Goal: Task Accomplishment & Management: Complete application form

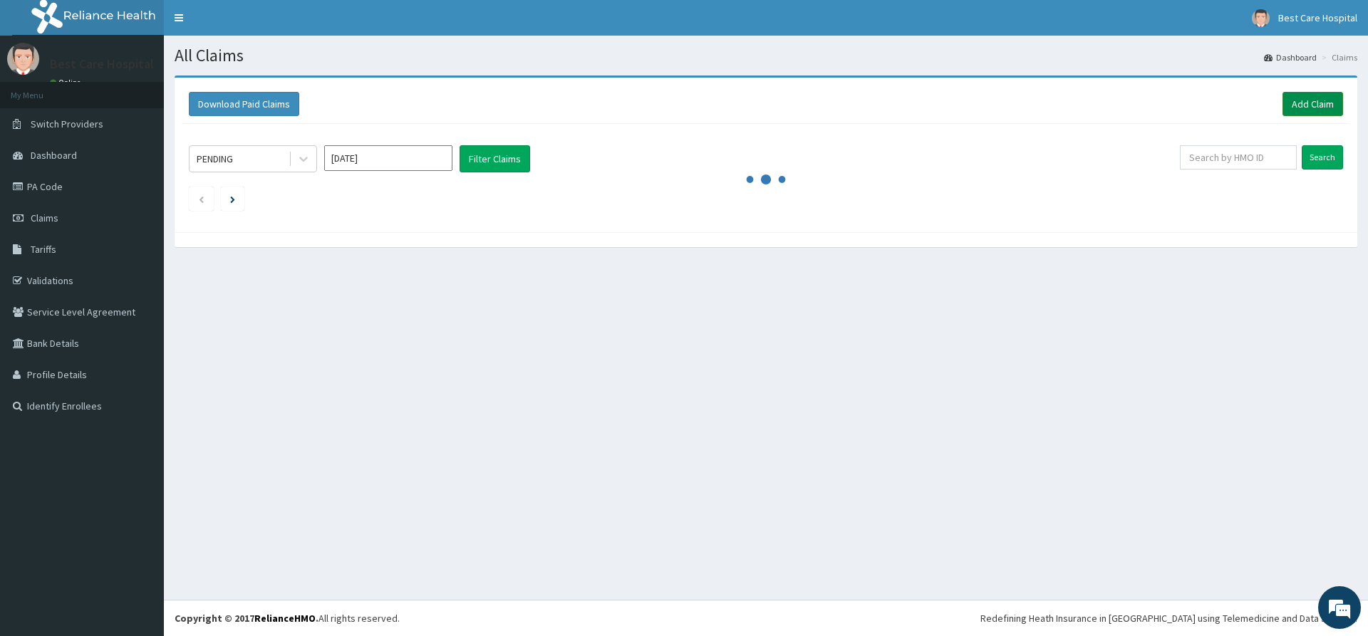
click at [1309, 106] on link "Add Claim" at bounding box center [1313, 104] width 61 height 24
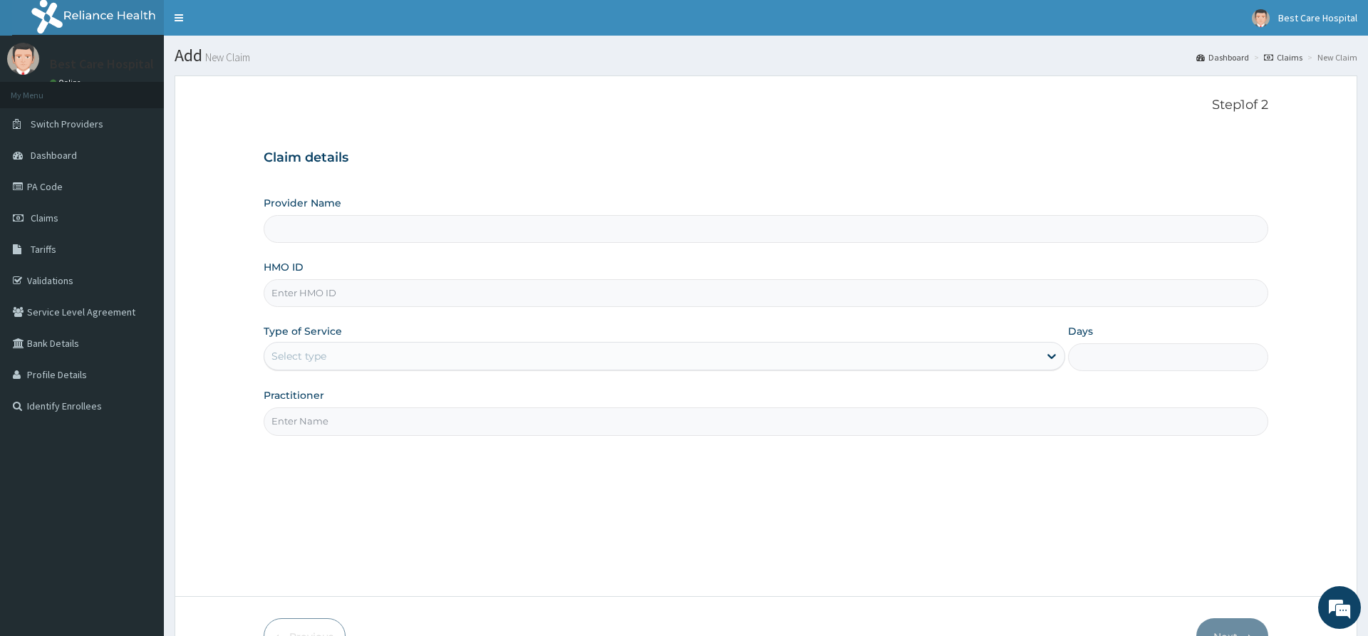
type input "Bestcare Hospital"
click at [305, 298] on input "HMO ID" at bounding box center [766, 293] width 1004 height 28
paste input "VLF/10011/A"
click at [287, 294] on input "VLF/10011/A" at bounding box center [766, 293] width 1004 height 28
type input "VLF/10011/A"
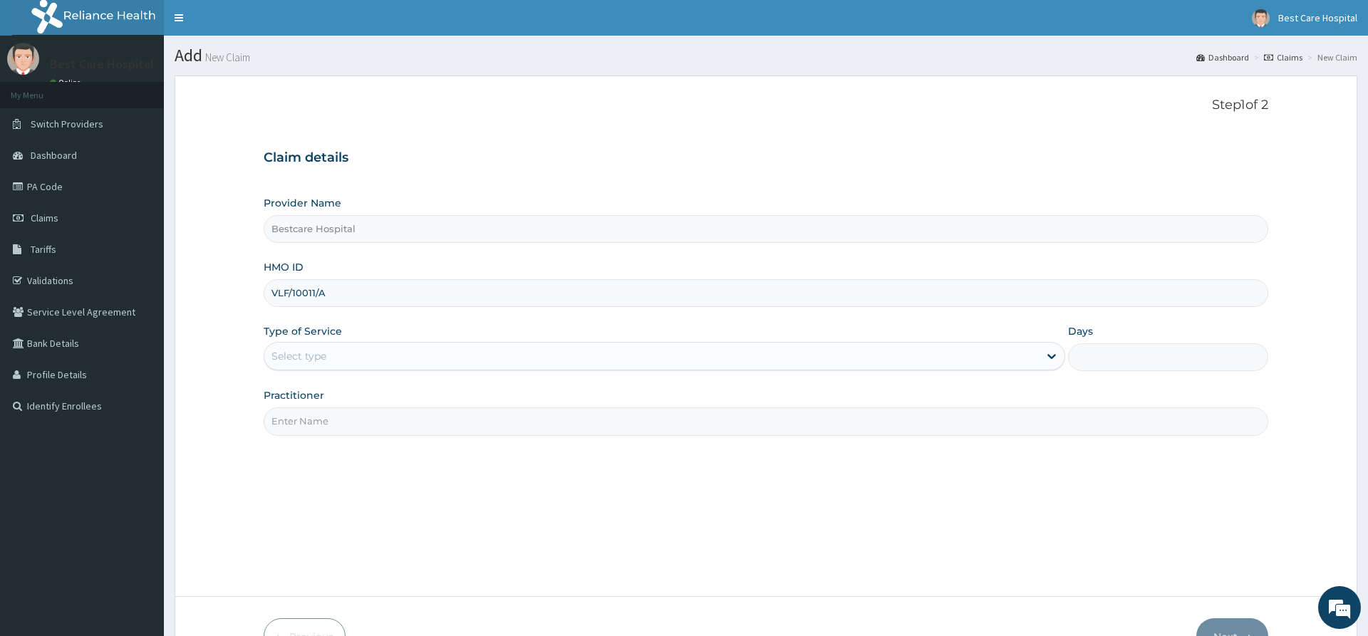
click at [301, 361] on div "Select type" at bounding box center [299, 356] width 55 height 14
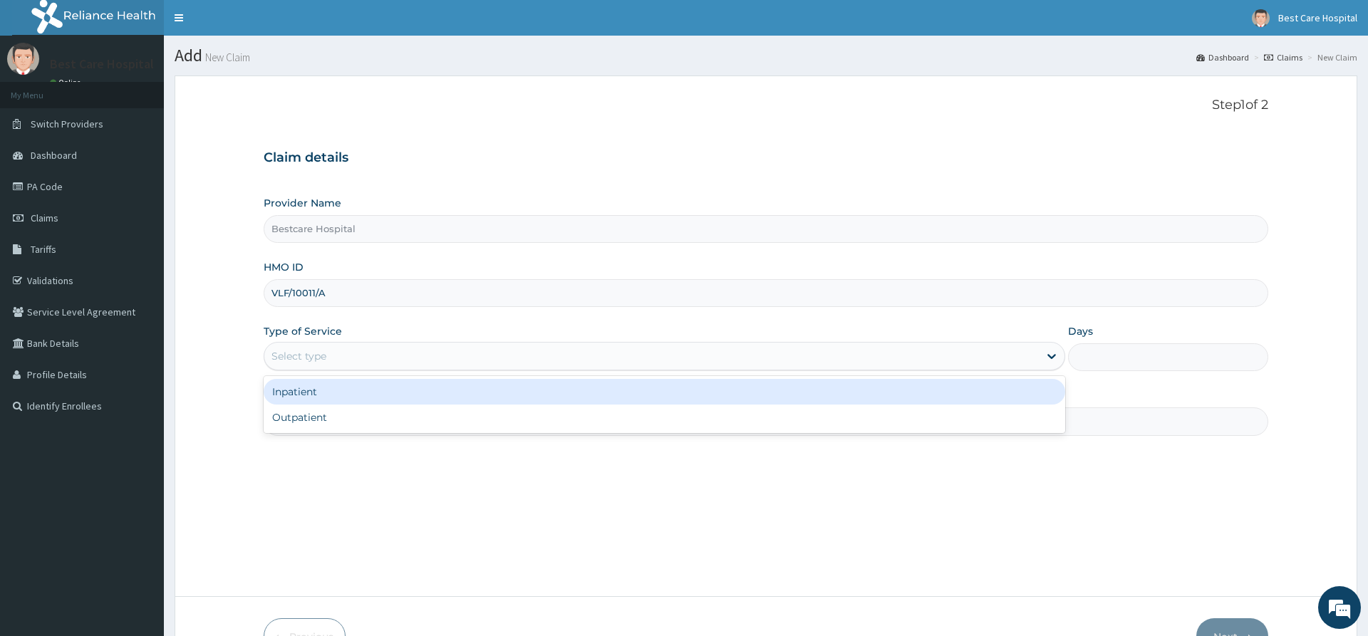
click at [309, 397] on div "Inpatient" at bounding box center [664, 392] width 801 height 26
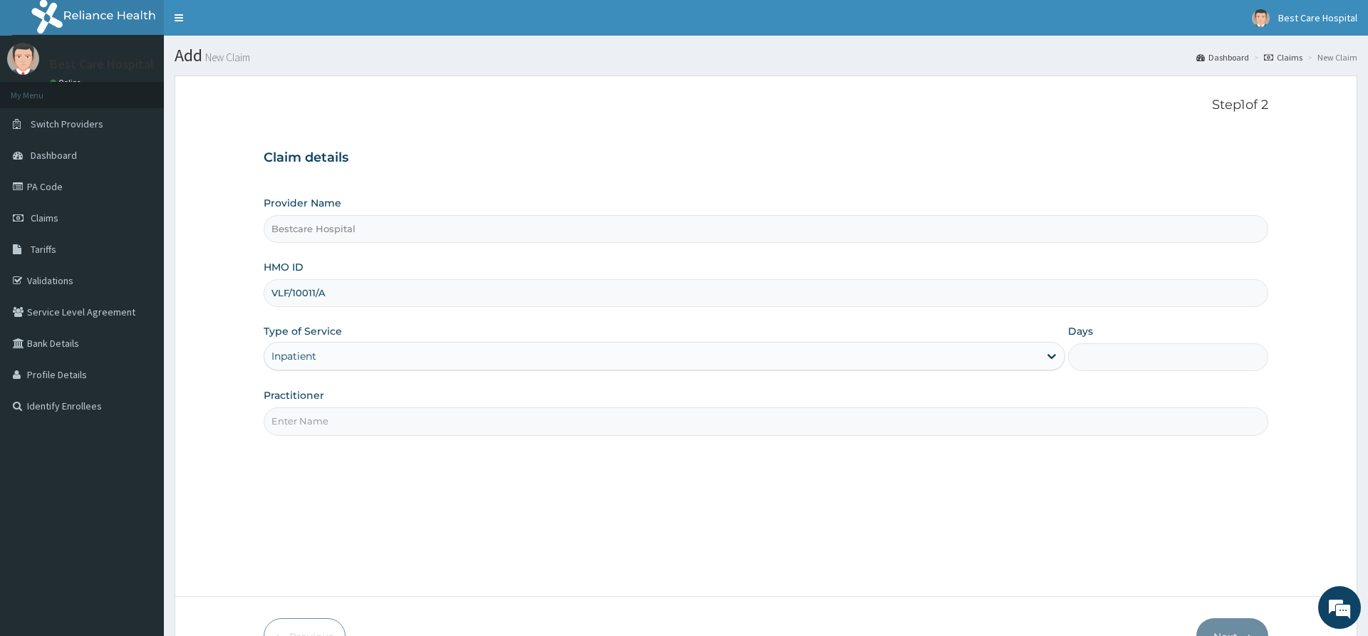
click at [319, 362] on div "Inpatient" at bounding box center [651, 356] width 774 height 23
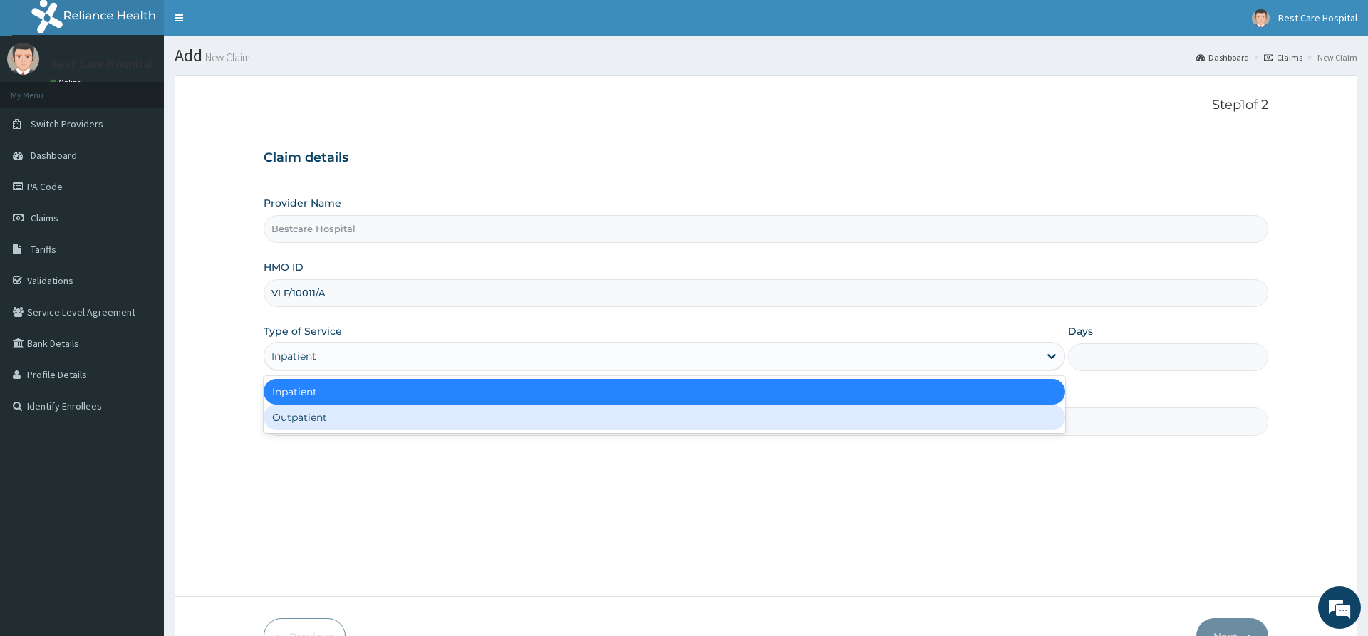
click at [310, 418] on div "Outpatient" at bounding box center [664, 418] width 801 height 26
type input "1"
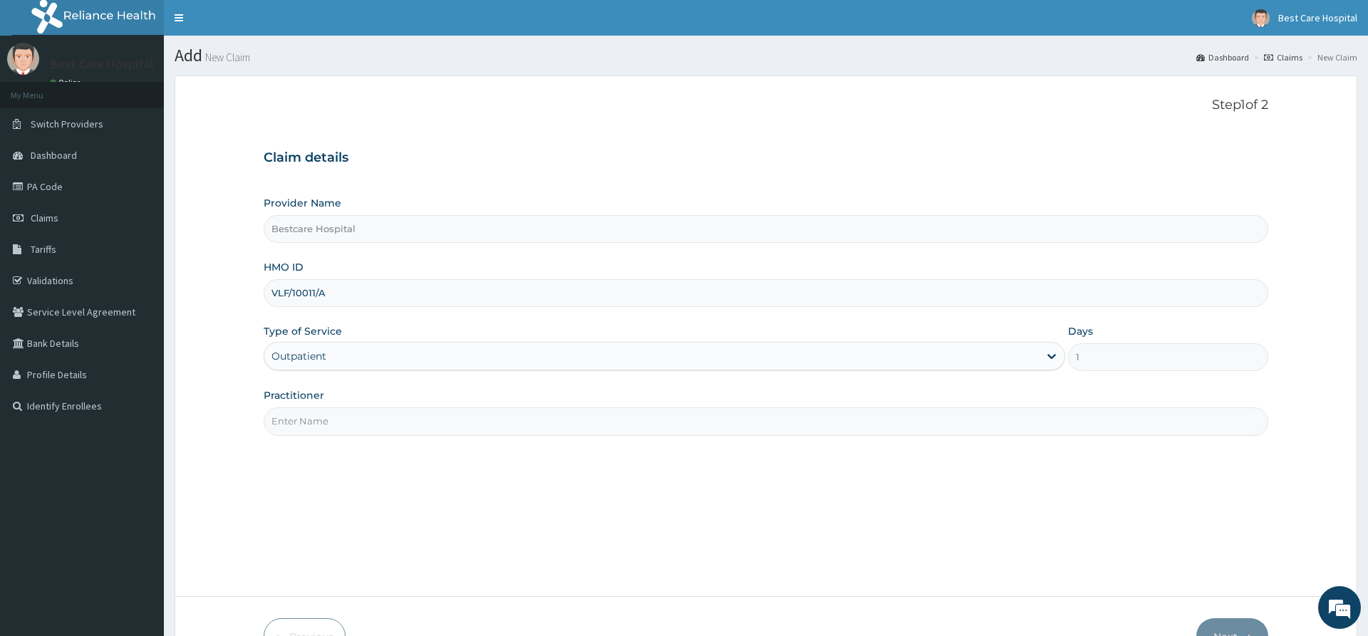
click at [309, 419] on input "Practitioner" at bounding box center [766, 422] width 1004 height 28
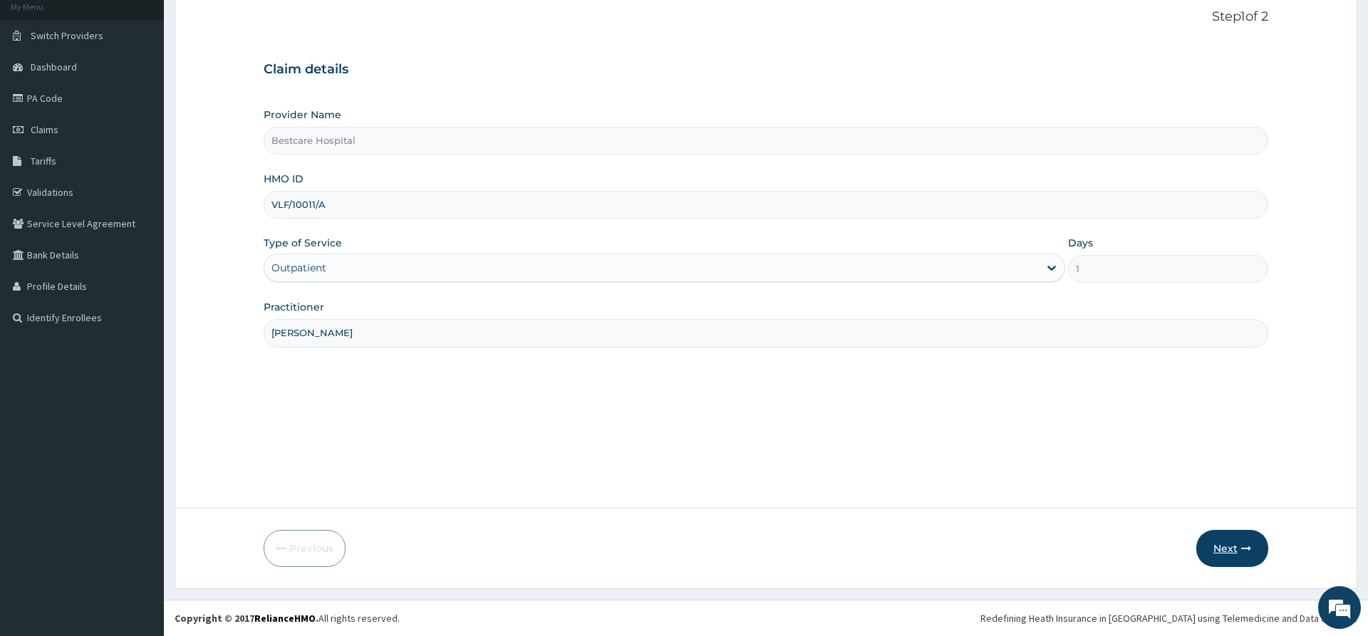
type input "ANIMASHAUN"
click at [1229, 549] on button "Next" at bounding box center [1233, 548] width 72 height 37
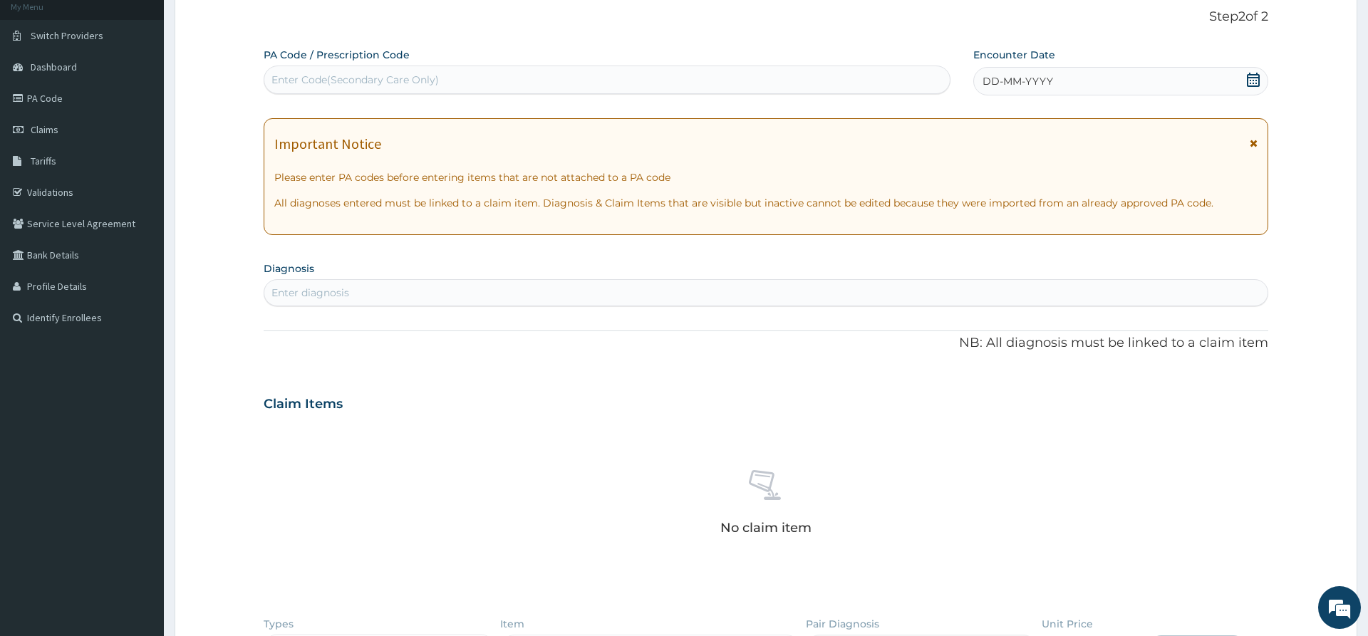
click at [413, 84] on div "Enter Code(Secondary Care Only)" at bounding box center [355, 80] width 167 height 14
paste input "PA/166794"
type input "PA/166794"
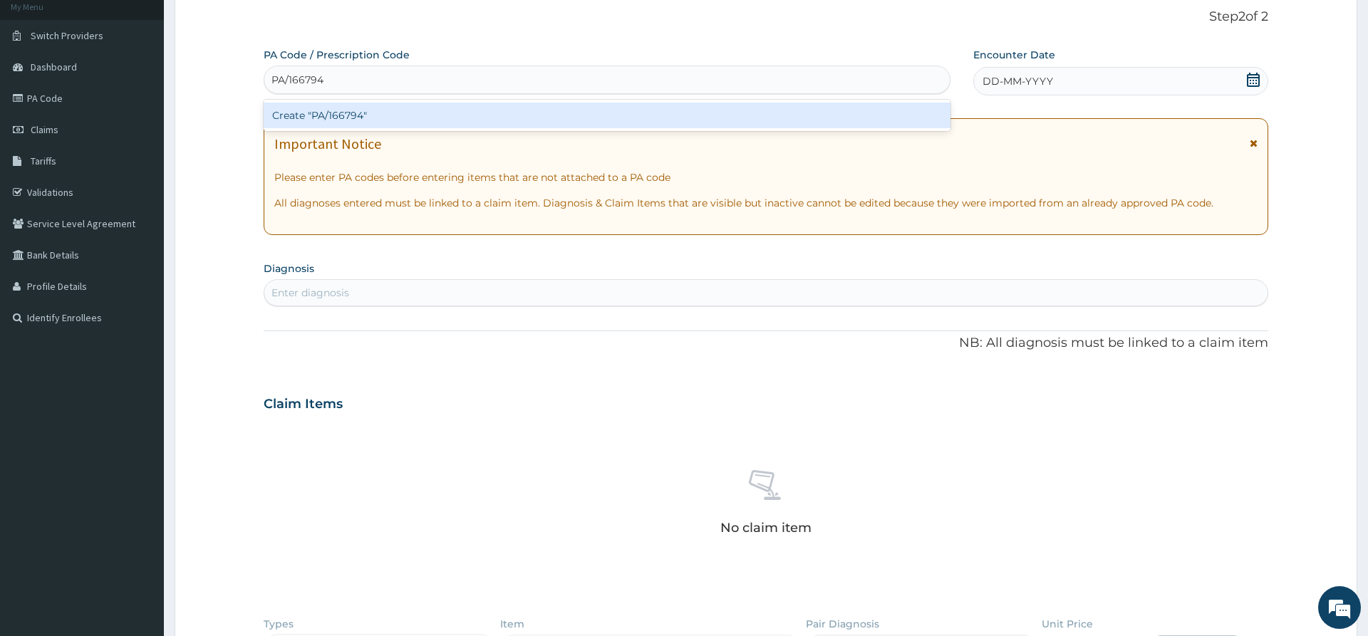
click at [351, 118] on div "Create "PA/166794"" at bounding box center [607, 116] width 687 height 26
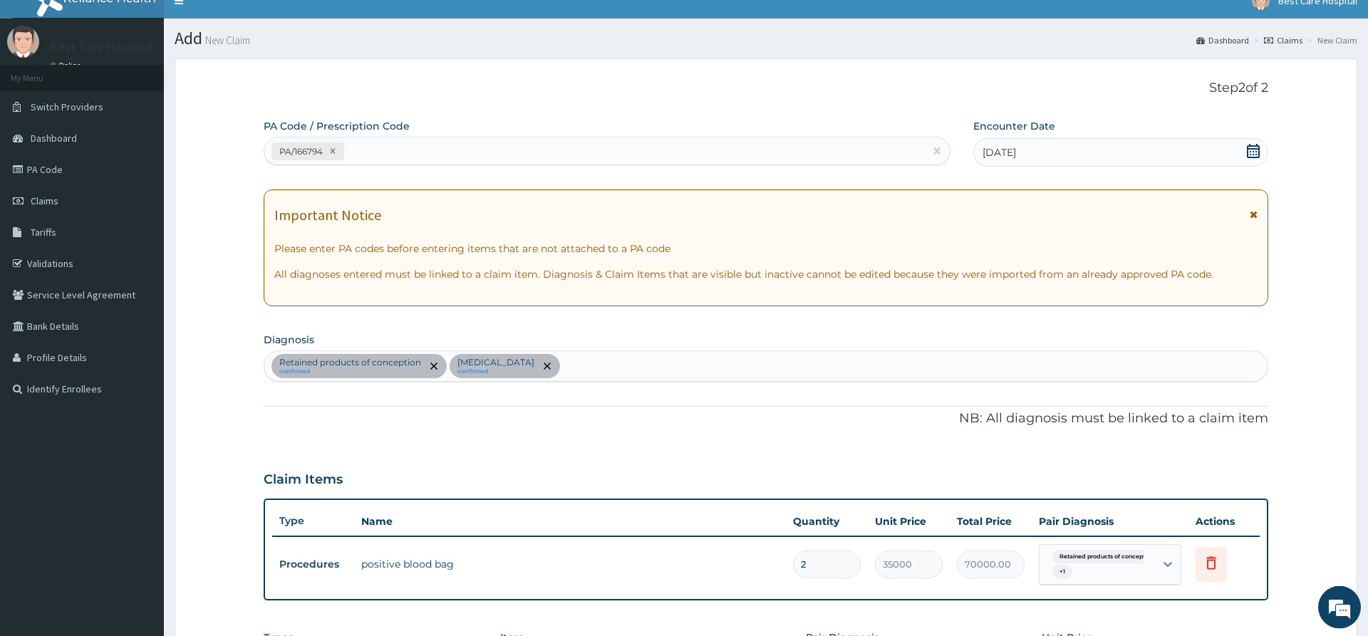
scroll to position [0, 0]
